Goal: Entertainment & Leisure: Consume media (video, audio)

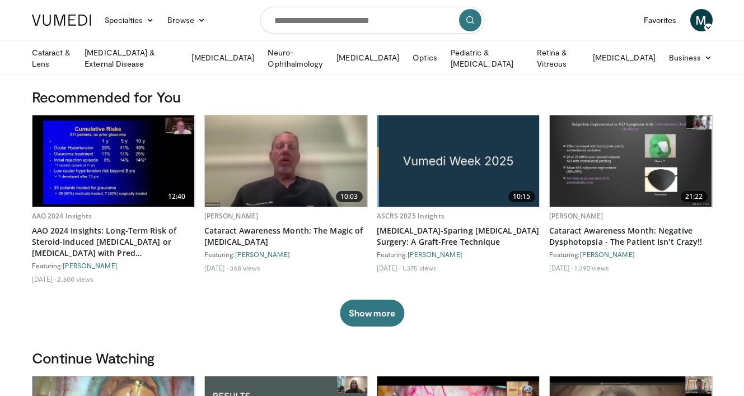
click at [629, 173] on img at bounding box center [630, 160] width 162 height 91
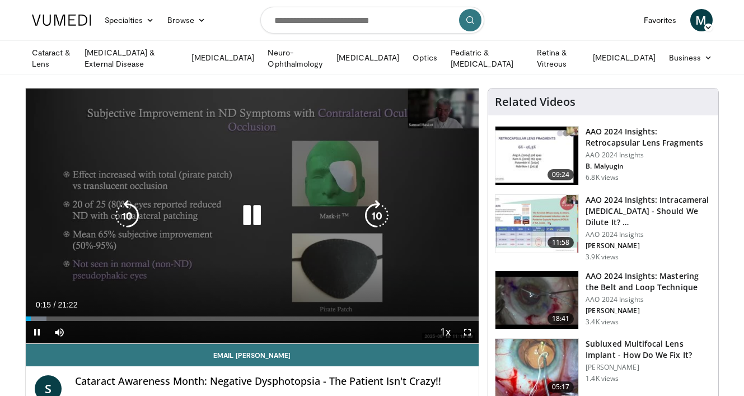
scroll to position [10, 0]
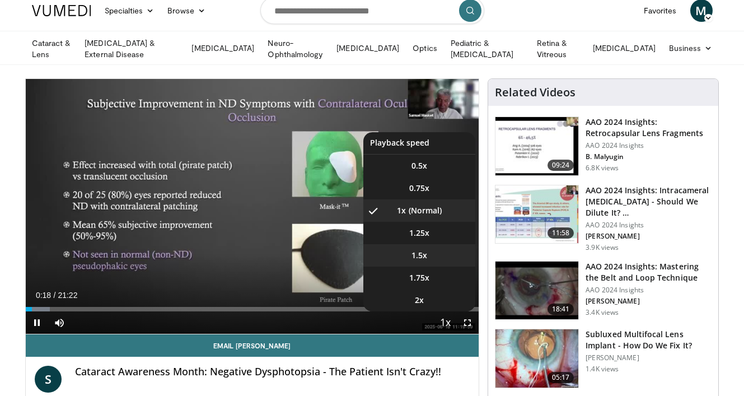
click at [438, 258] on li "1.5x" at bounding box center [419, 255] width 112 height 22
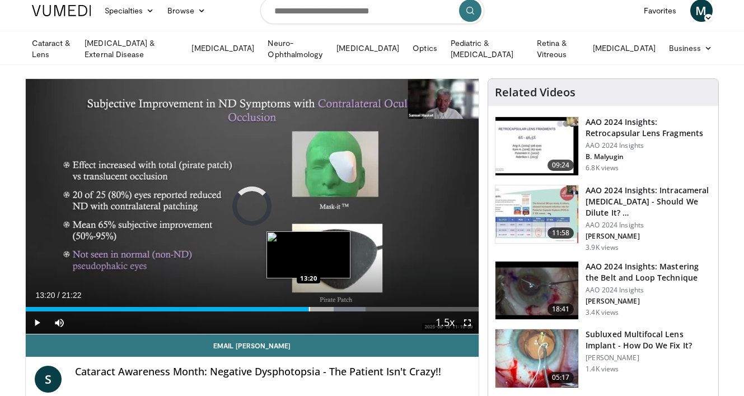
click at [309, 307] on div "Progress Bar" at bounding box center [309, 309] width 1 height 4
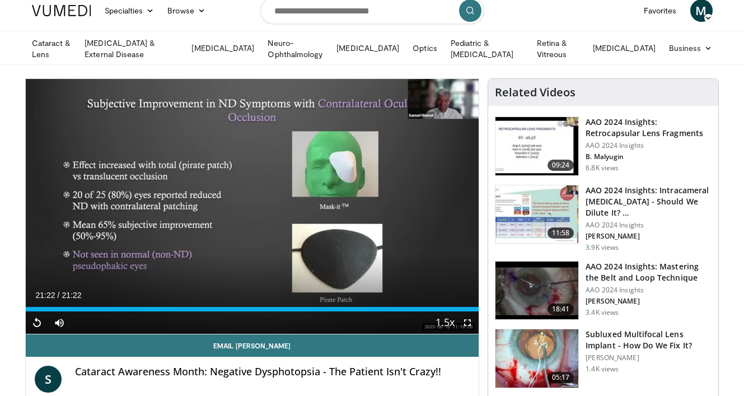
click at [560, 139] on img at bounding box center [536, 146] width 83 height 58
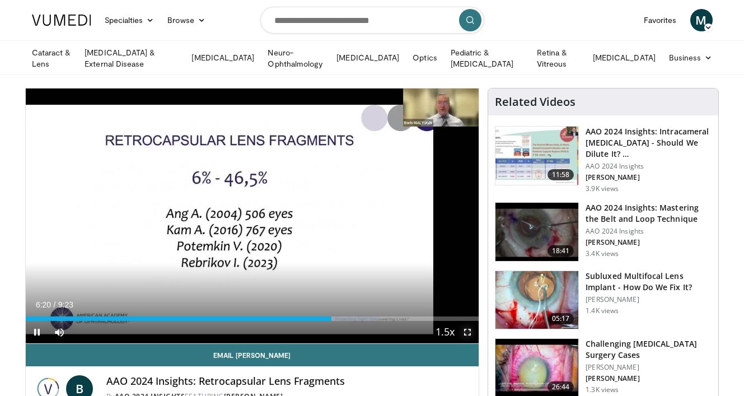
click at [471, 328] on span "Video Player" at bounding box center [467, 332] width 22 height 22
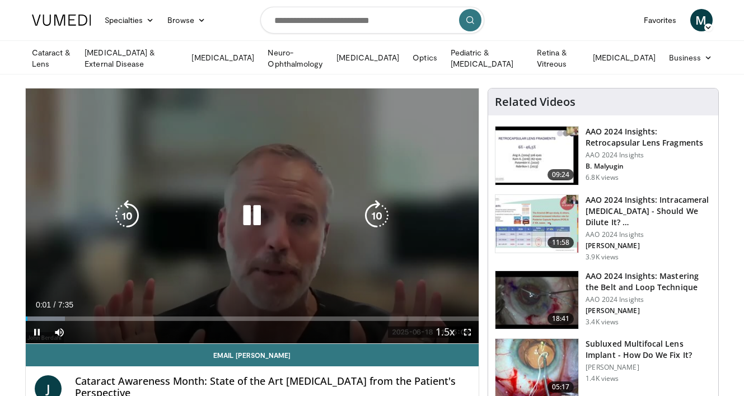
click at [244, 217] on icon "Video Player" at bounding box center [251, 215] width 31 height 31
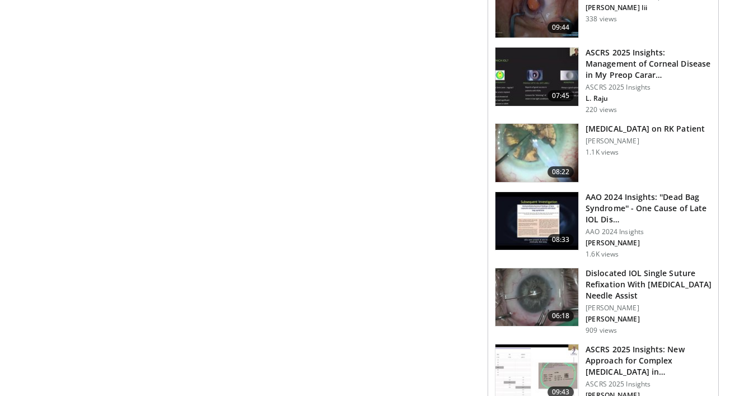
scroll to position [988, 0]
